Goal: Task Accomplishment & Management: Use online tool/utility

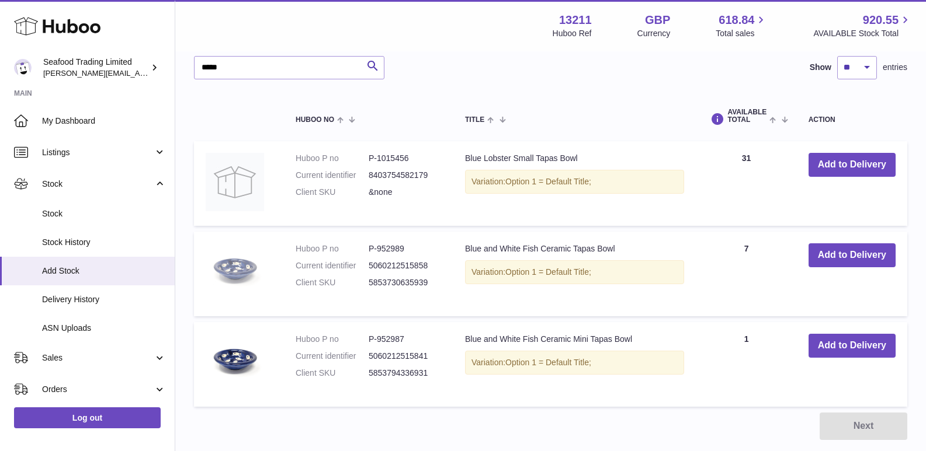
click at [231, 269] on img at bounding box center [235, 273] width 58 height 58
click at [236, 264] on img at bounding box center [235, 273] width 58 height 58
drag, startPoint x: 227, startPoint y: 62, endPoint x: 190, endPoint y: 63, distance: 36.8
click at [190, 63] on div "Create stock delivery - upload to Huboo the delivery details and expected incom…" at bounding box center [550, 141] width 750 height 645
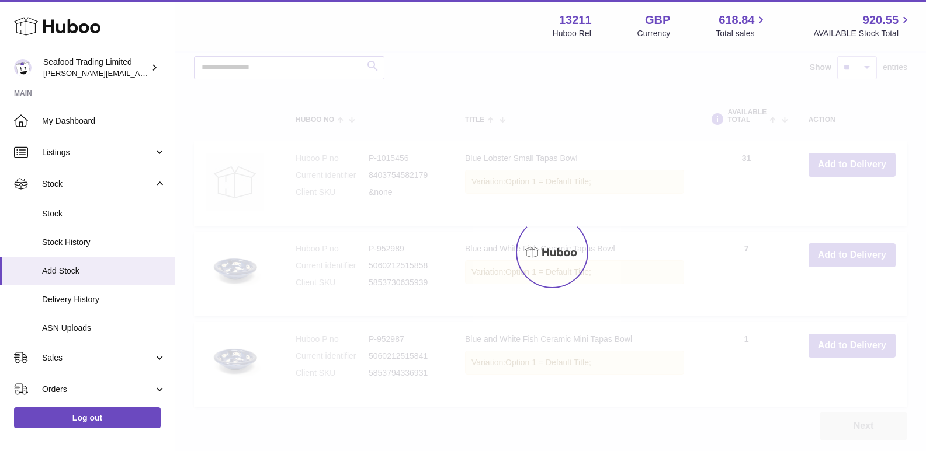
scroll to position [224, 0]
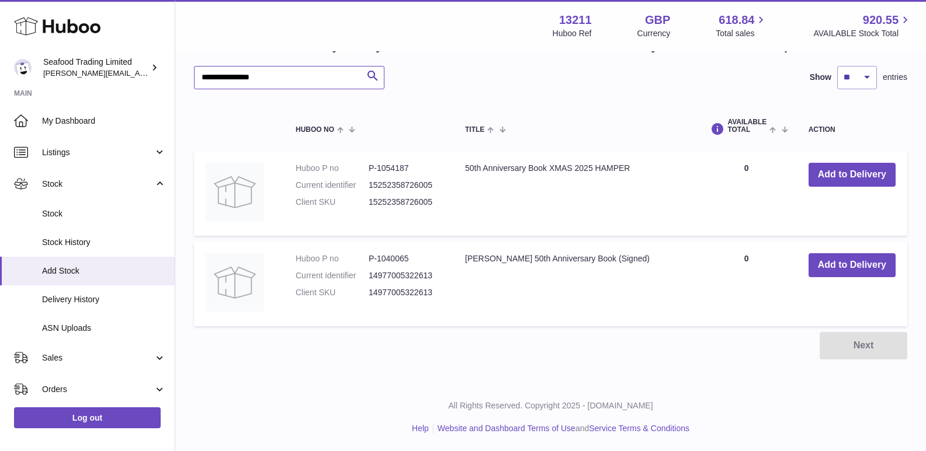
type input "**********"
drag, startPoint x: 377, startPoint y: 258, endPoint x: 410, endPoint y: 258, distance: 33.3
click at [410, 258] on dd "P-1040065" at bounding box center [405, 258] width 73 height 11
copy dd "1040065"
drag, startPoint x: 377, startPoint y: 168, endPoint x: 411, endPoint y: 168, distance: 33.9
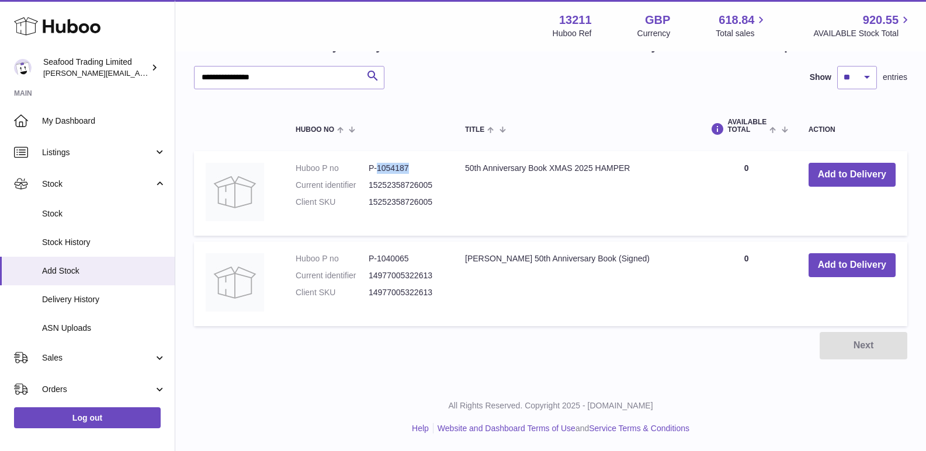
click at [411, 168] on dd "P-1054187" at bounding box center [405, 168] width 73 height 11
copy dd "1054187"
drag, startPoint x: 275, startPoint y: 79, endPoint x: 177, endPoint y: 73, distance: 98.3
click at [177, 73] on div "**********" at bounding box center [550, 106] width 750 height 554
type input "******"
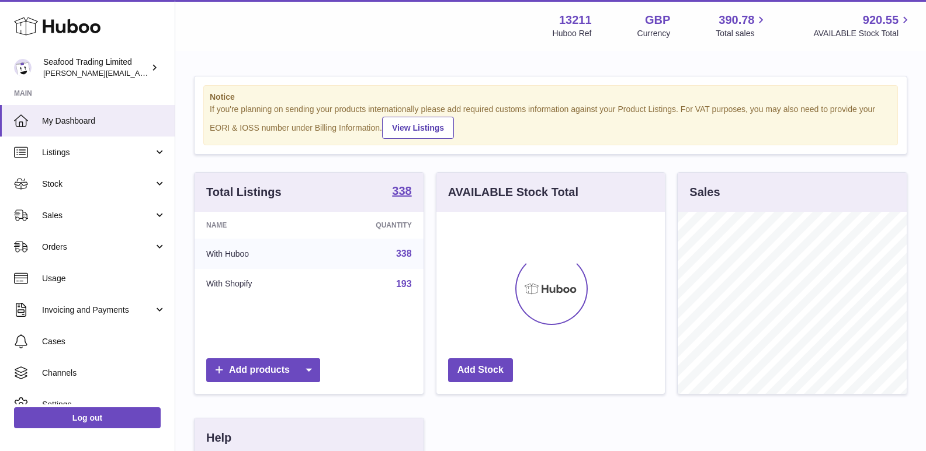
scroll to position [182, 228]
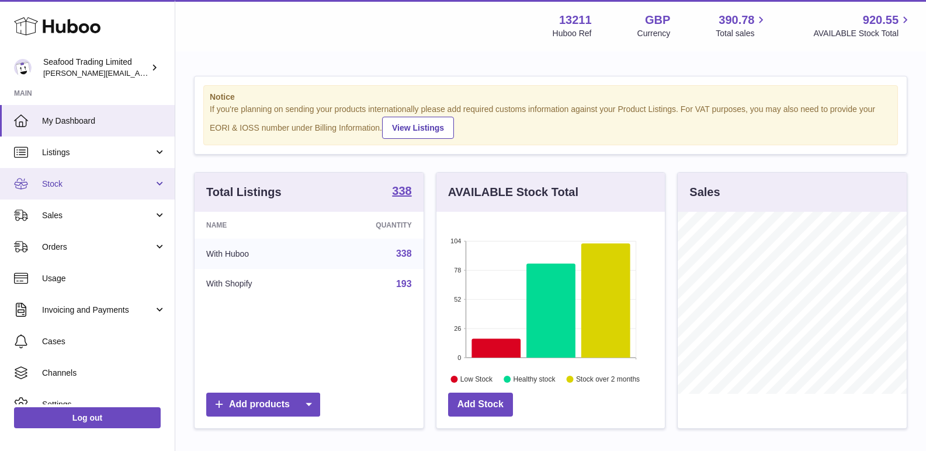
click at [111, 188] on span "Stock" at bounding box center [98, 184] width 112 height 11
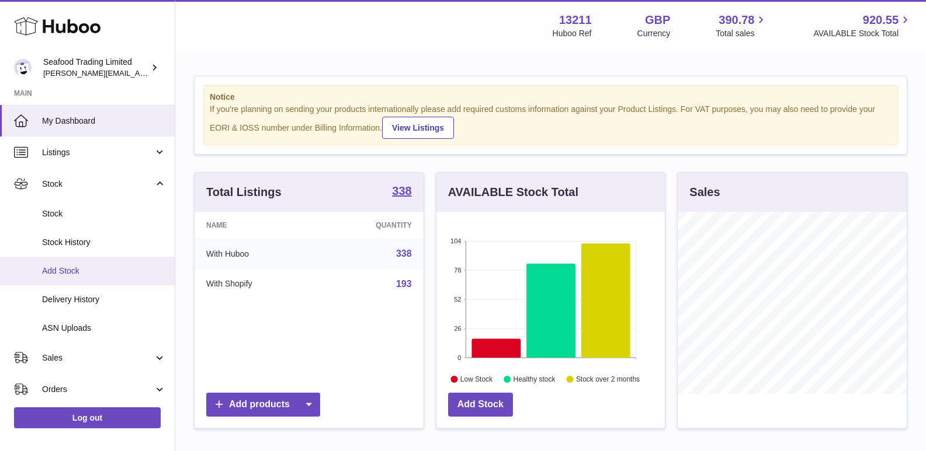
click at [85, 270] on span "Add Stock" at bounding box center [104, 271] width 124 height 11
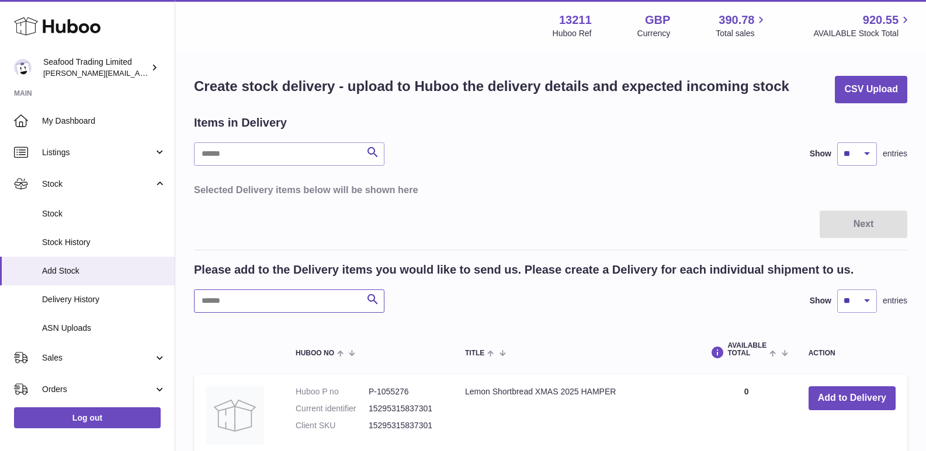
click at [225, 297] on input "text" at bounding box center [289, 301] width 190 height 23
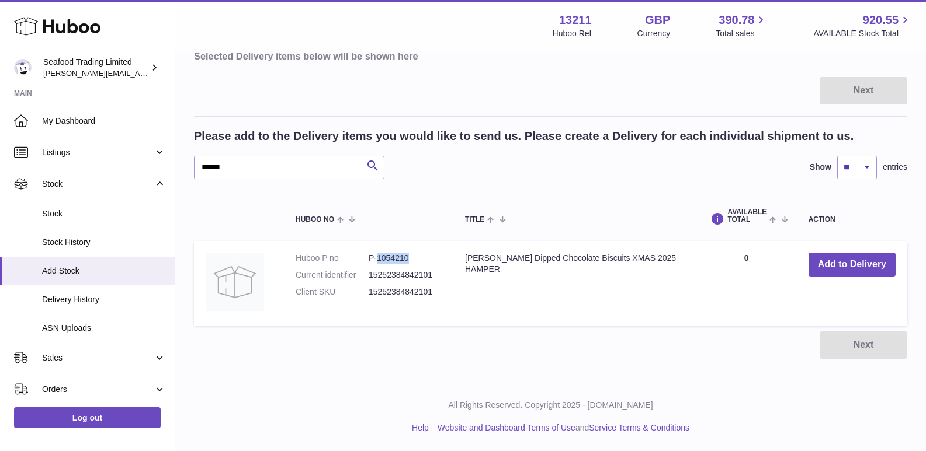
drag, startPoint x: 376, startPoint y: 259, endPoint x: 436, endPoint y: 263, distance: 60.9
click at [436, 263] on dd "P-1054210" at bounding box center [405, 258] width 73 height 11
copy dd "1054210"
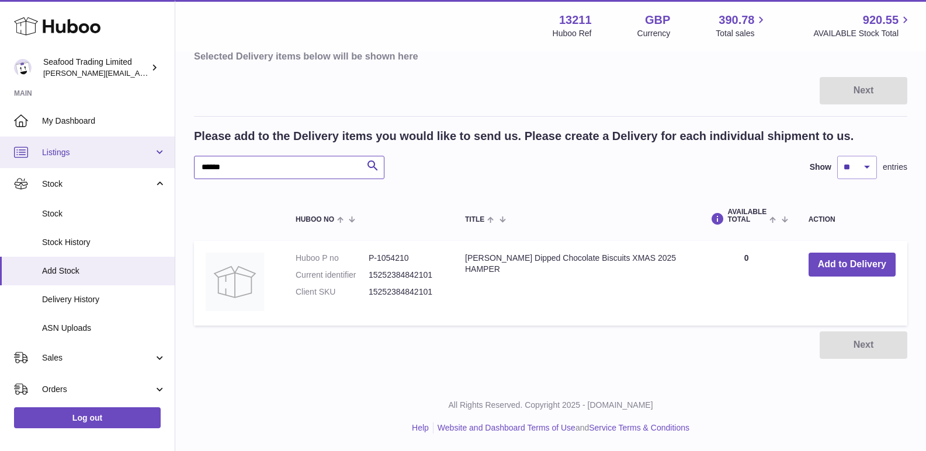
drag, startPoint x: 265, startPoint y: 172, endPoint x: 145, endPoint y: 156, distance: 121.4
click at [145, 156] on div "Huboo Seafood Trading Limited [EMAIL_ADDRESS][DOMAIN_NAME] Main My Dashboard Li…" at bounding box center [463, 158] width 926 height 585
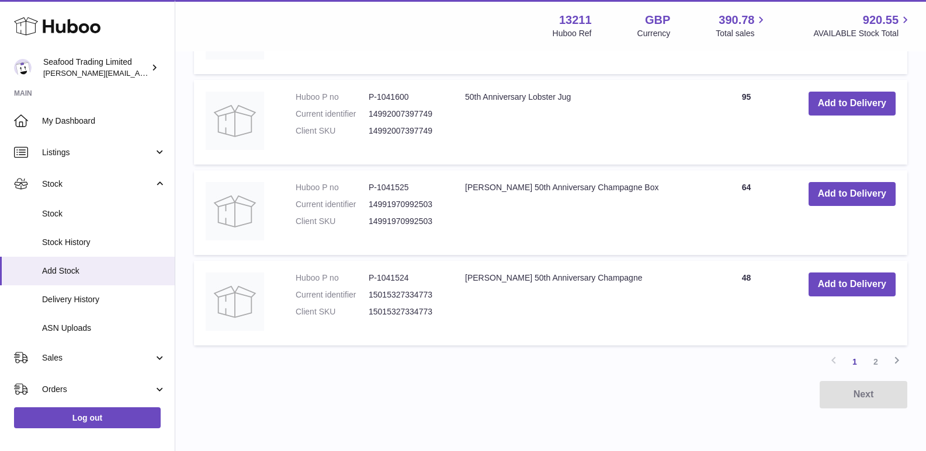
scroll to position [978, 0]
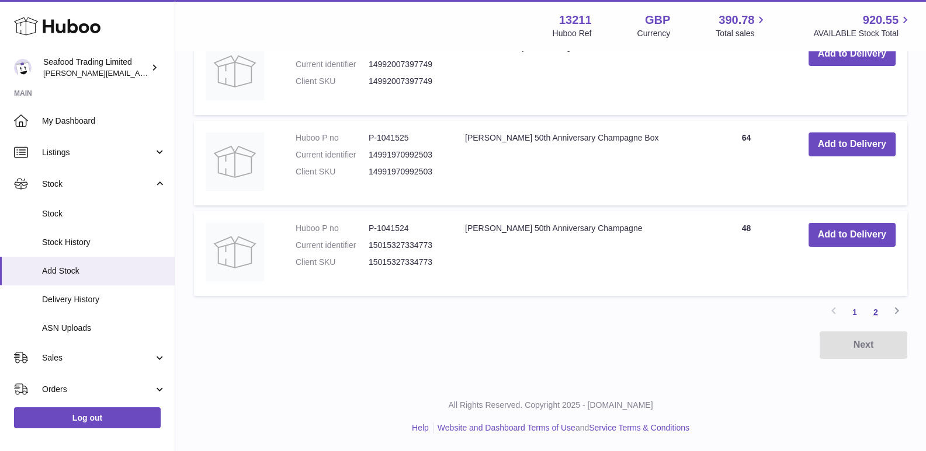
click at [875, 319] on link "2" at bounding box center [875, 312] width 21 height 21
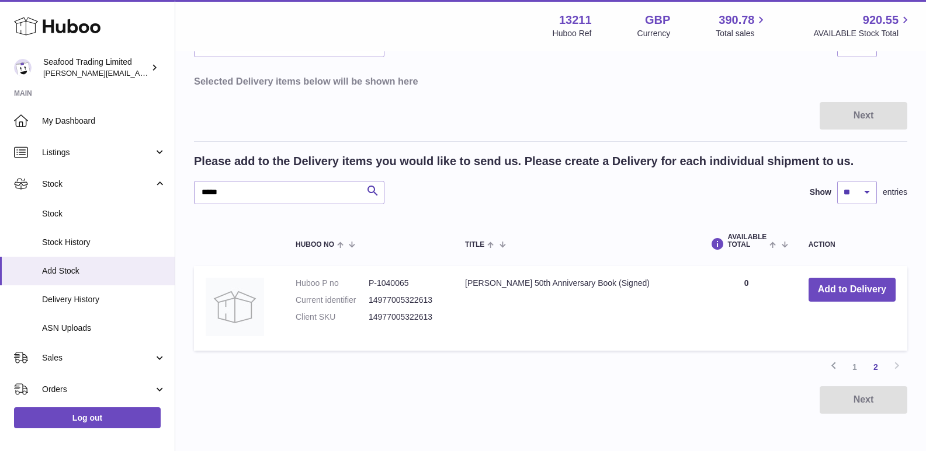
scroll to position [164, 0]
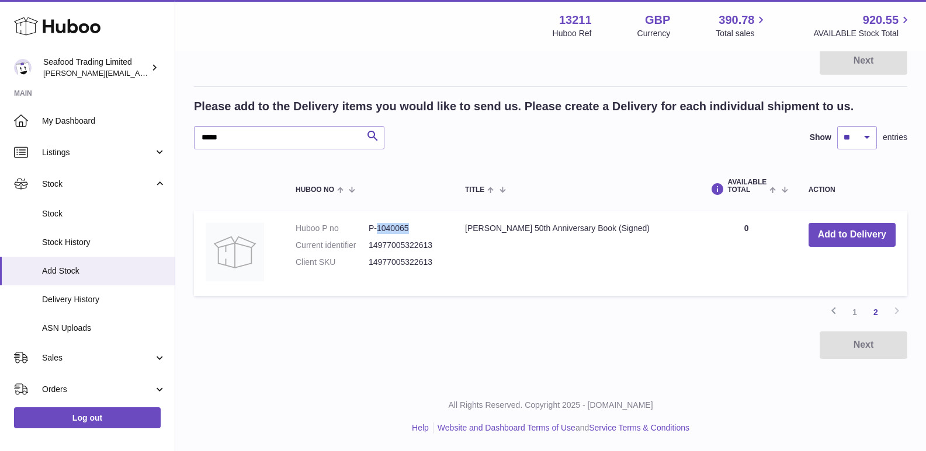
drag, startPoint x: 378, startPoint y: 227, endPoint x: 409, endPoint y: 230, distance: 30.5
click at [409, 230] on dd "P-1040065" at bounding box center [405, 228] width 73 height 11
copy dd "1040065"
drag, startPoint x: 243, startPoint y: 140, endPoint x: 177, endPoint y: 140, distance: 66.0
click at [177, 140] on div "Create stock delivery - upload to Huboo the delivery details and expected incom…" at bounding box center [550, 135] width 750 height 493
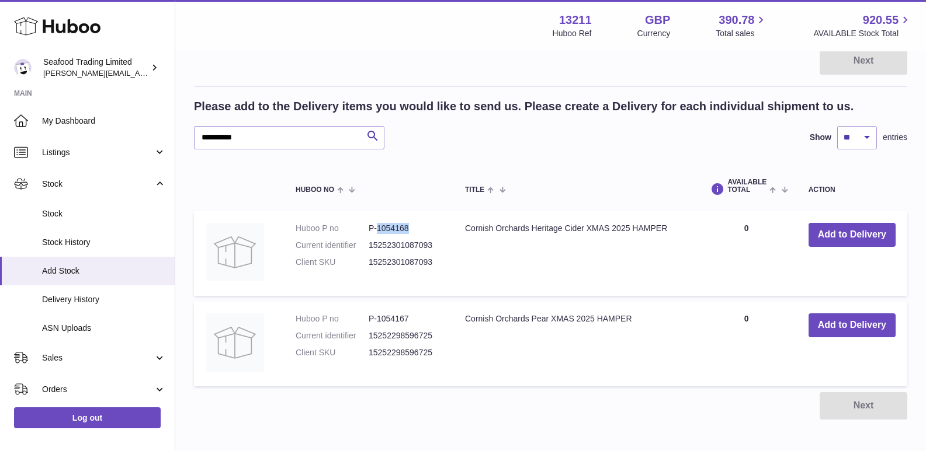
drag, startPoint x: 377, startPoint y: 228, endPoint x: 409, endPoint y: 228, distance: 32.1
click at [409, 228] on dd "P-1054168" at bounding box center [405, 228] width 73 height 11
copy dd "1054168"
drag, startPoint x: 244, startPoint y: 144, endPoint x: 186, endPoint y: 143, distance: 58.4
click at [186, 143] on div "**********" at bounding box center [550, 166] width 750 height 554
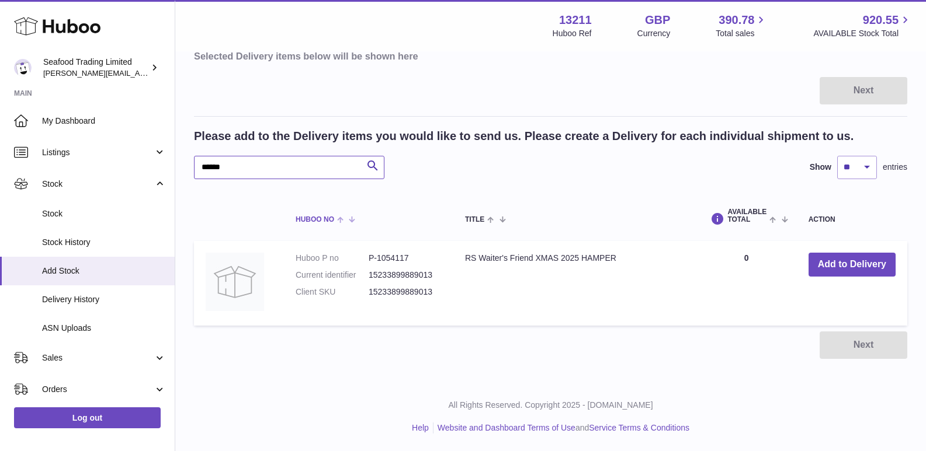
scroll to position [134, 0]
type input "******"
drag, startPoint x: 376, startPoint y: 259, endPoint x: 423, endPoint y: 262, distance: 46.8
click at [423, 262] on dd "P-1054117" at bounding box center [405, 258] width 73 height 11
copy dd "1054117"
